Goal: Transaction & Acquisition: Subscribe to service/newsletter

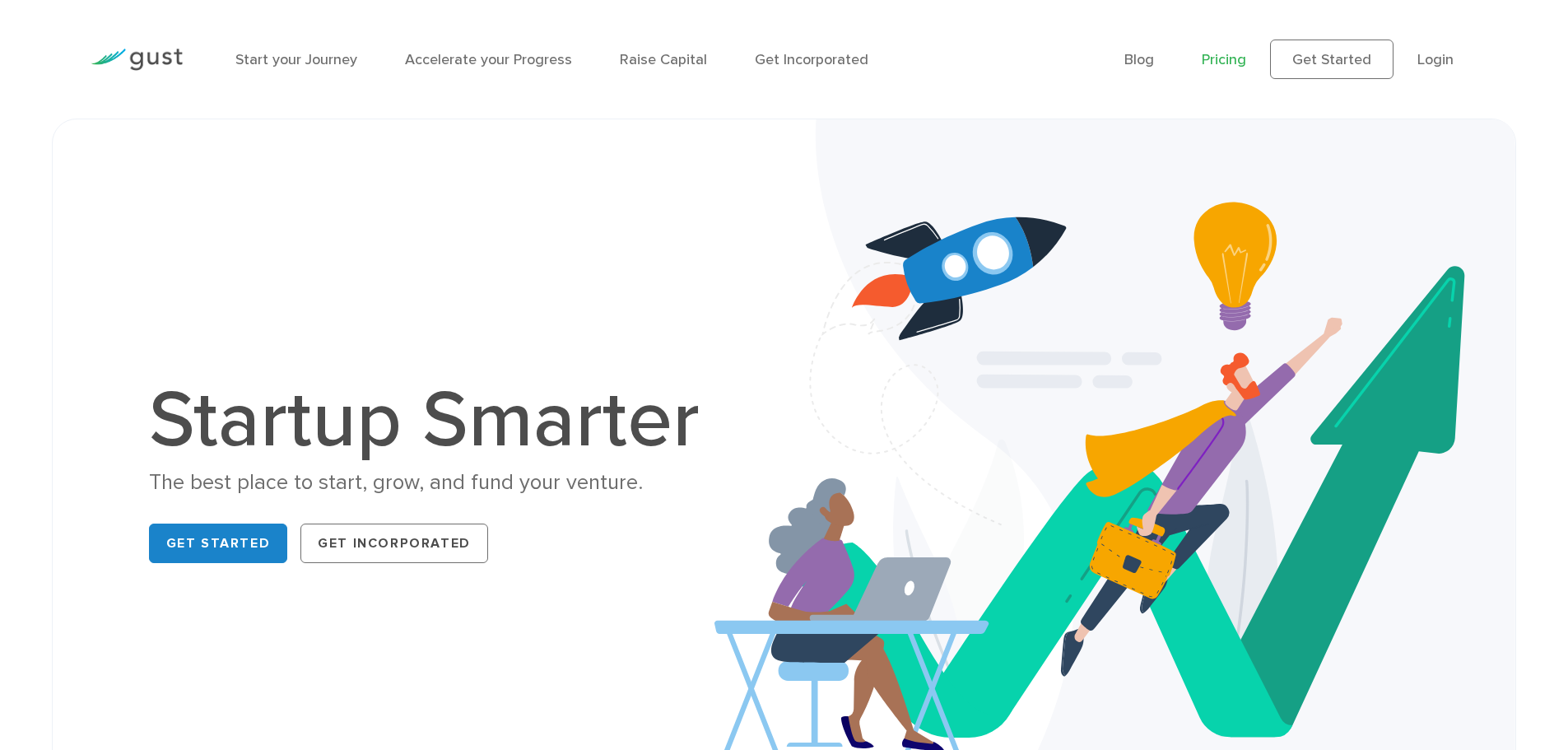
click at [1216, 55] on link "Pricing" at bounding box center [1223, 60] width 45 height 18
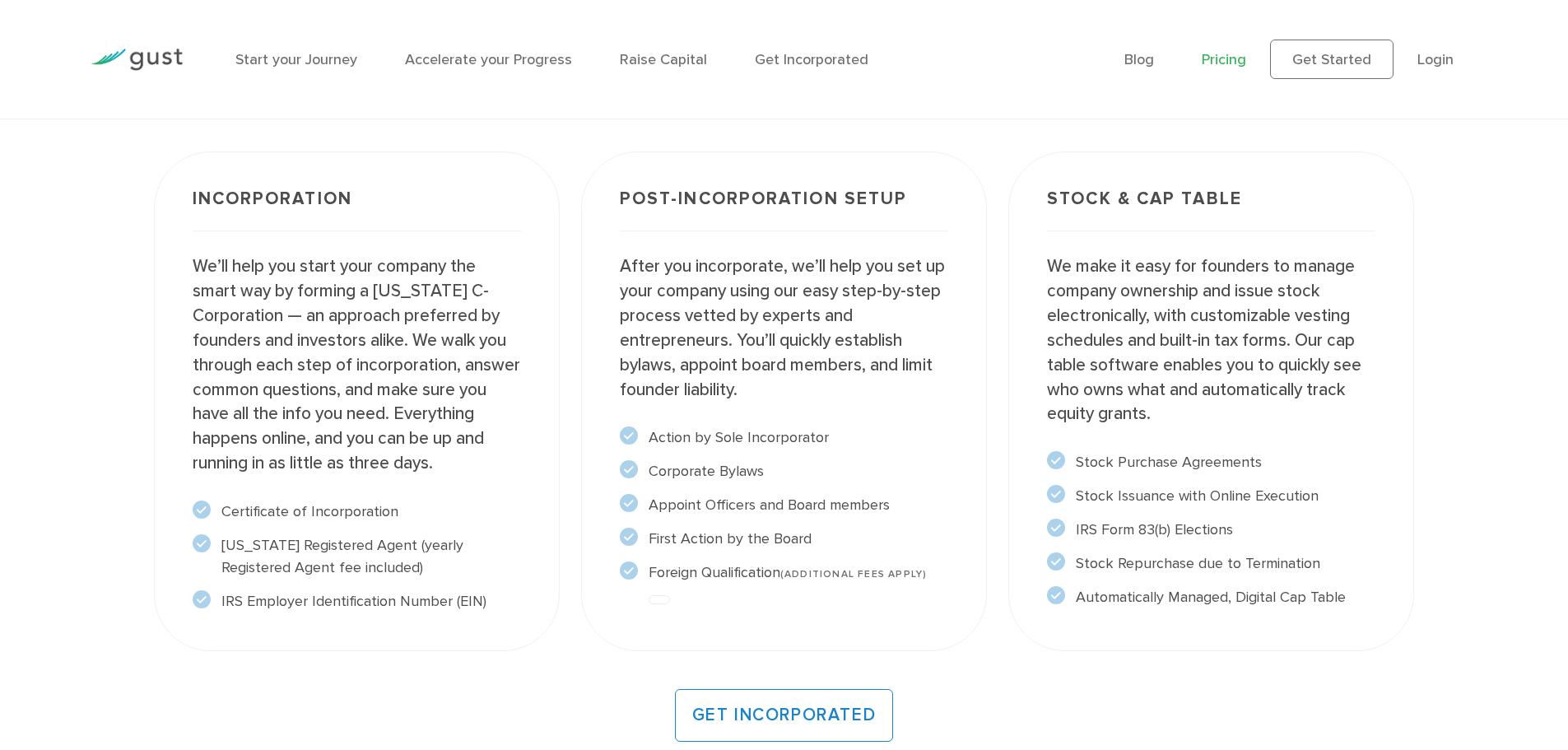
scroll to position [1070, 0]
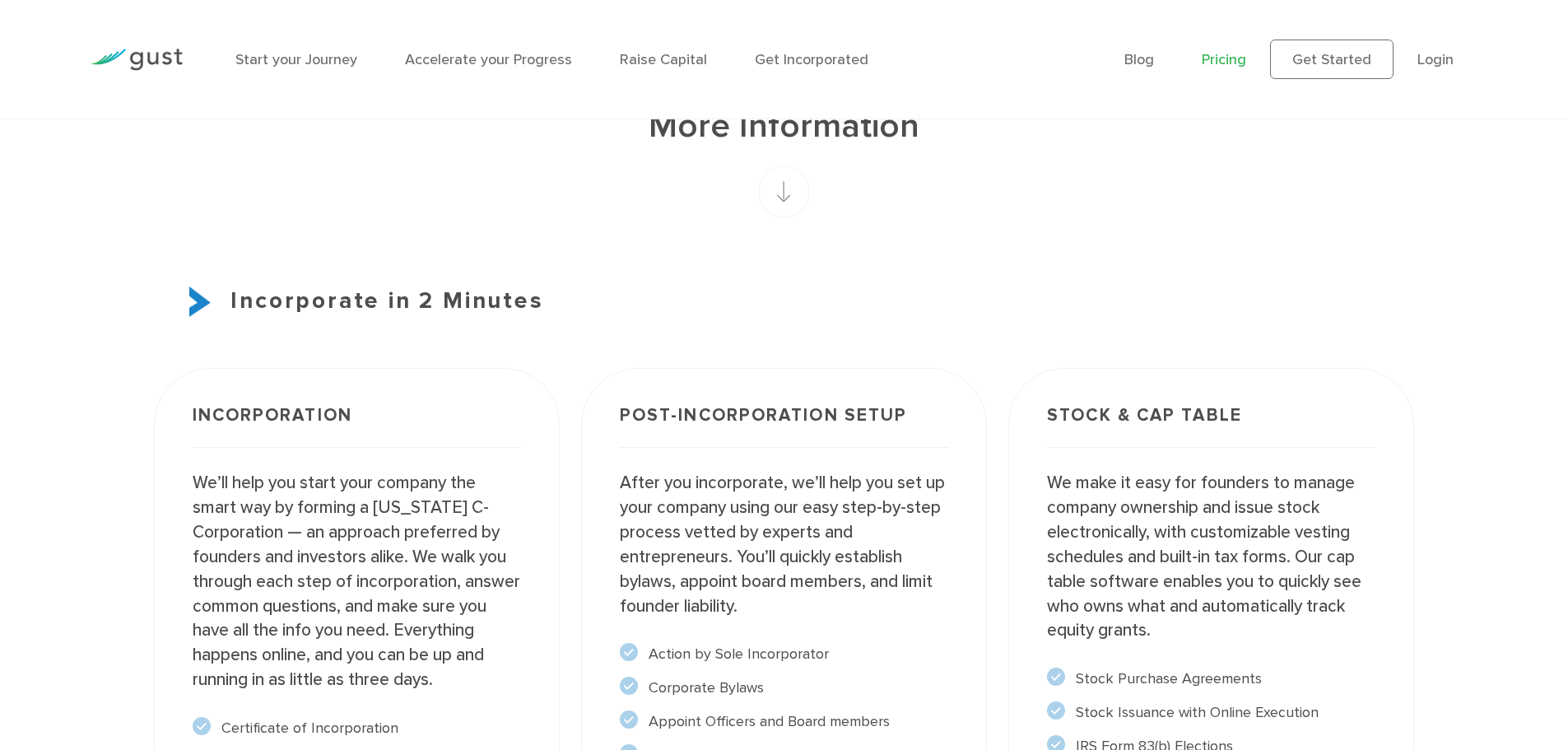
click at [160, 63] on img at bounding box center [136, 60] width 92 height 22
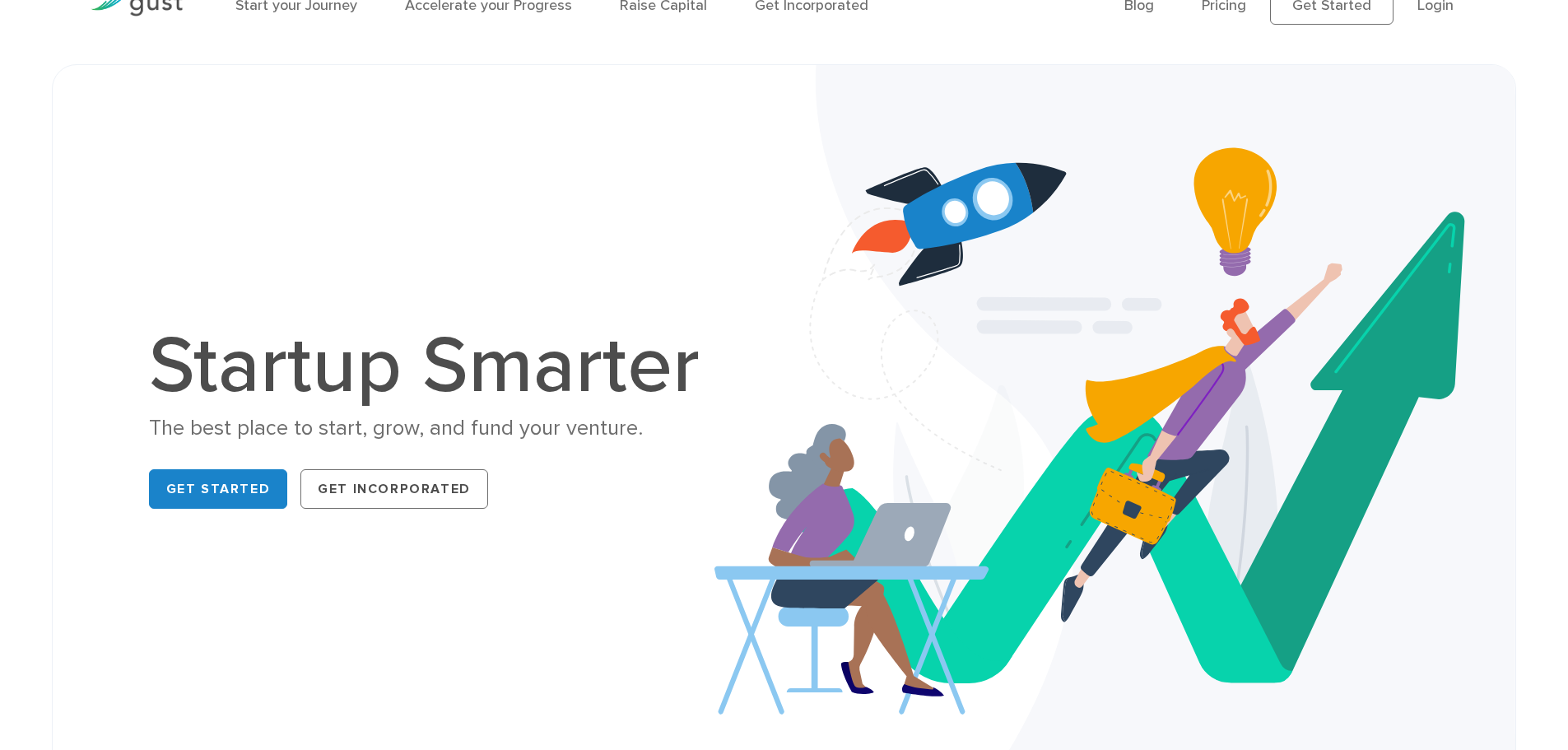
scroll to position [83, 0]
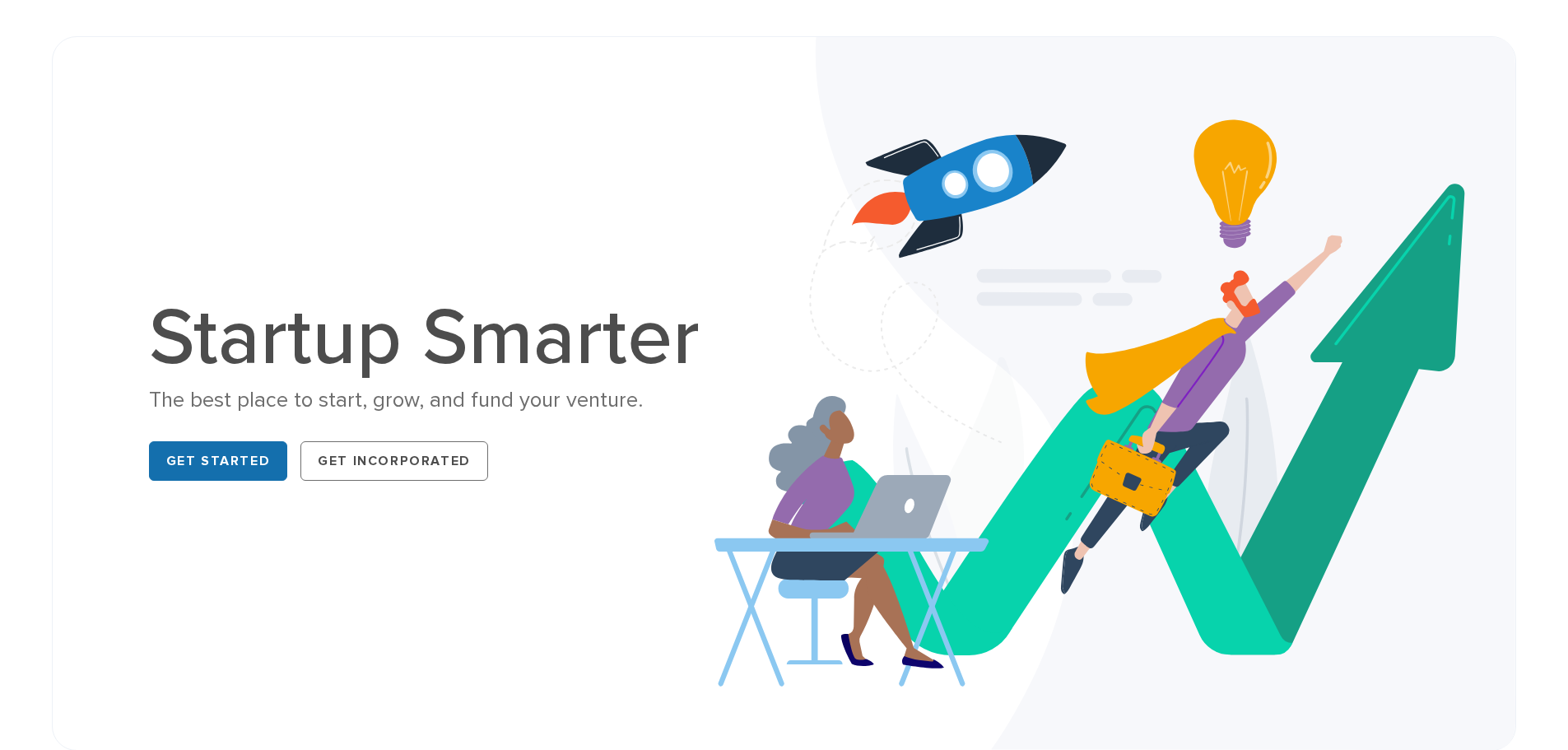
click at [224, 469] on link "Get Started" at bounding box center [218, 461] width 139 height 40
